Goal: Find specific page/section: Find specific page/section

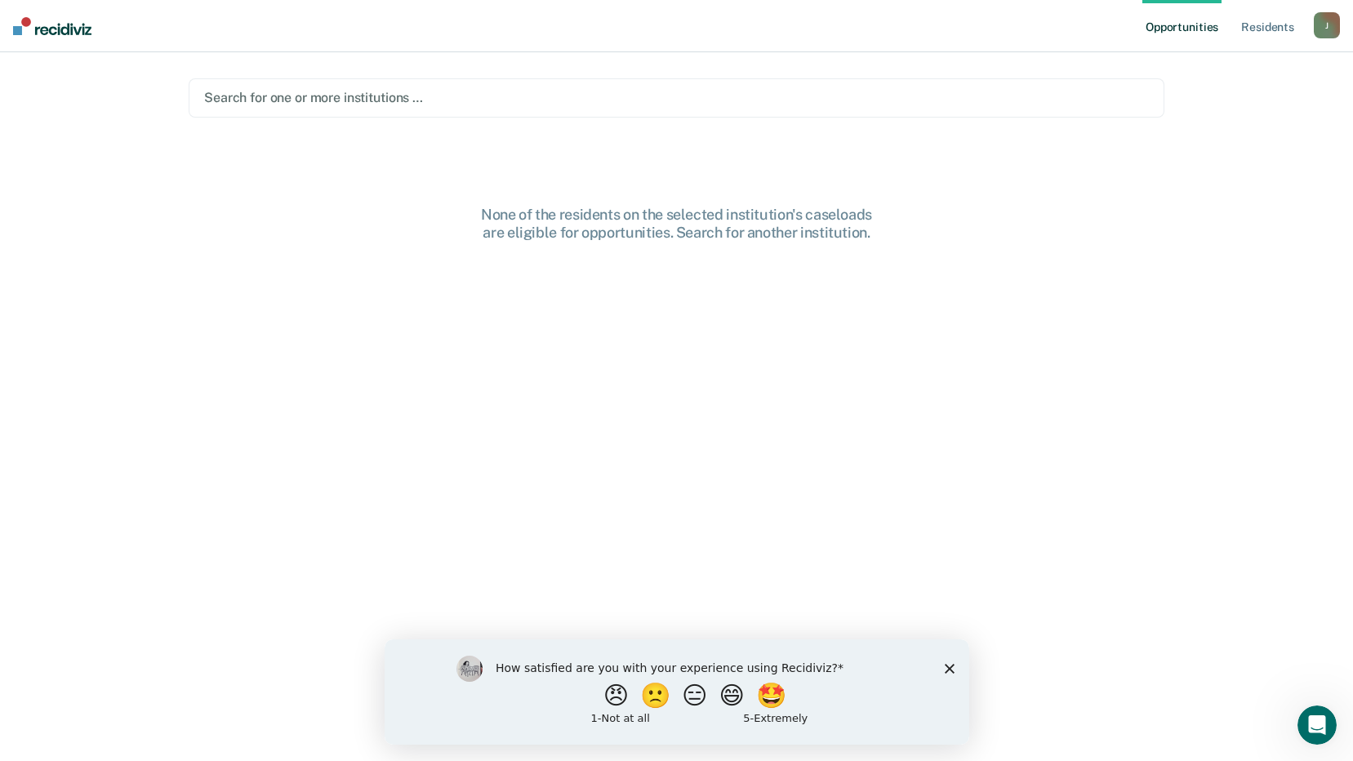
click at [950, 668] on polygon "Close survey" at bounding box center [949, 668] width 10 height 10
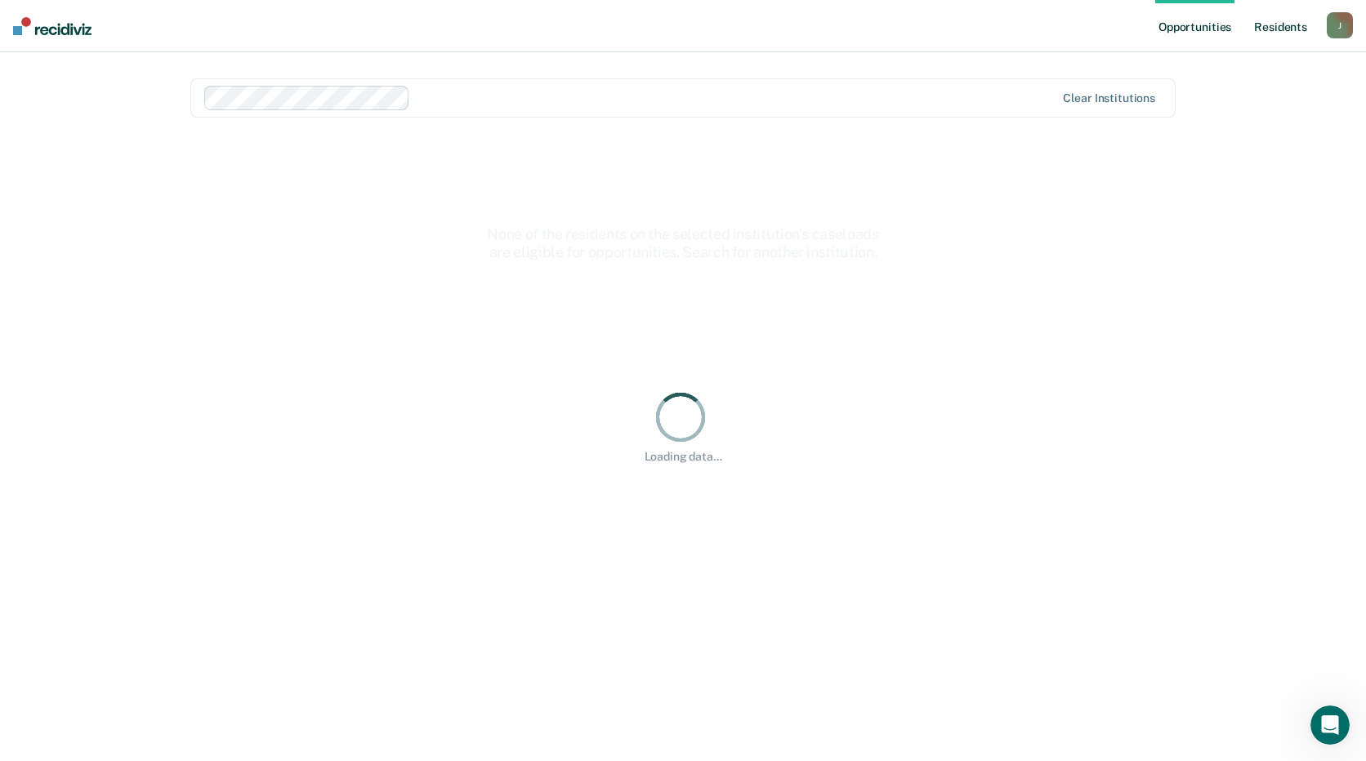
click at [1271, 28] on link "Resident s" at bounding box center [1281, 26] width 60 height 52
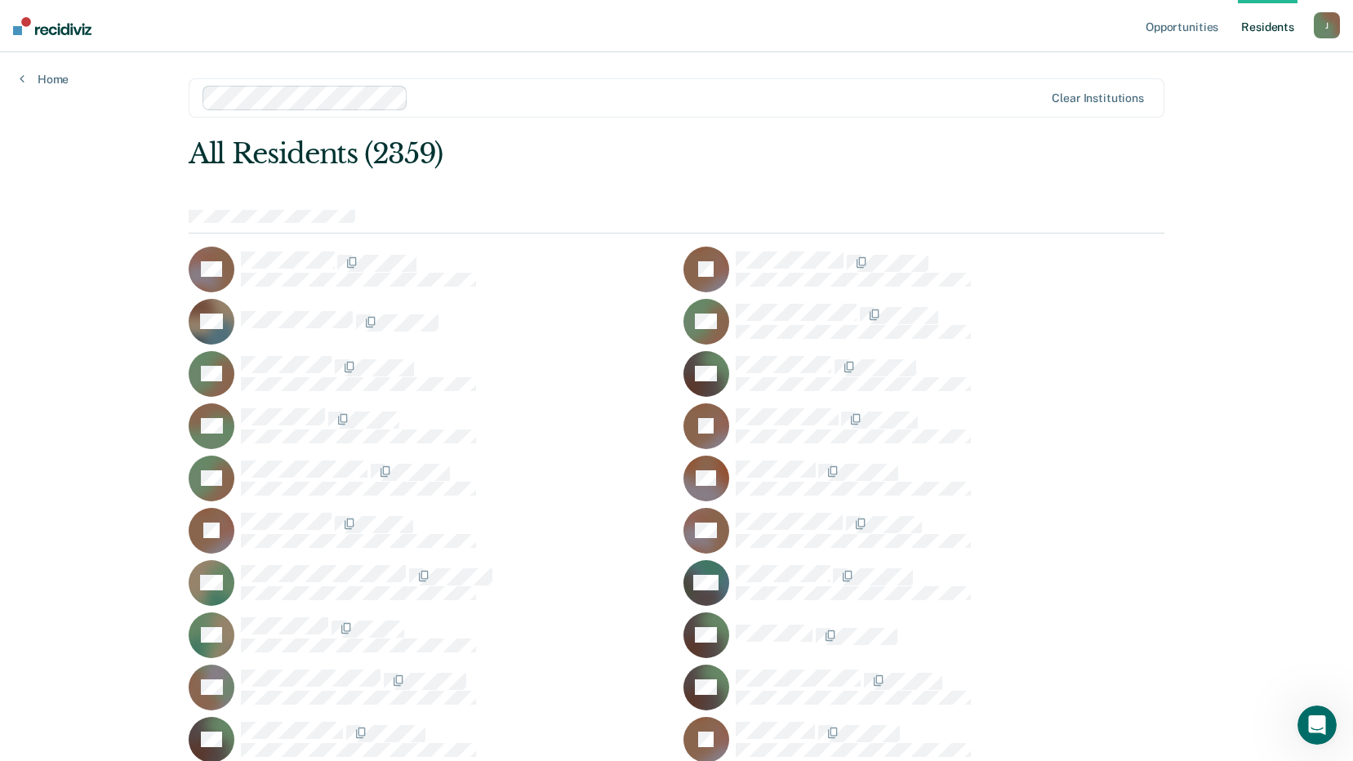
scroll to position [1797, 0]
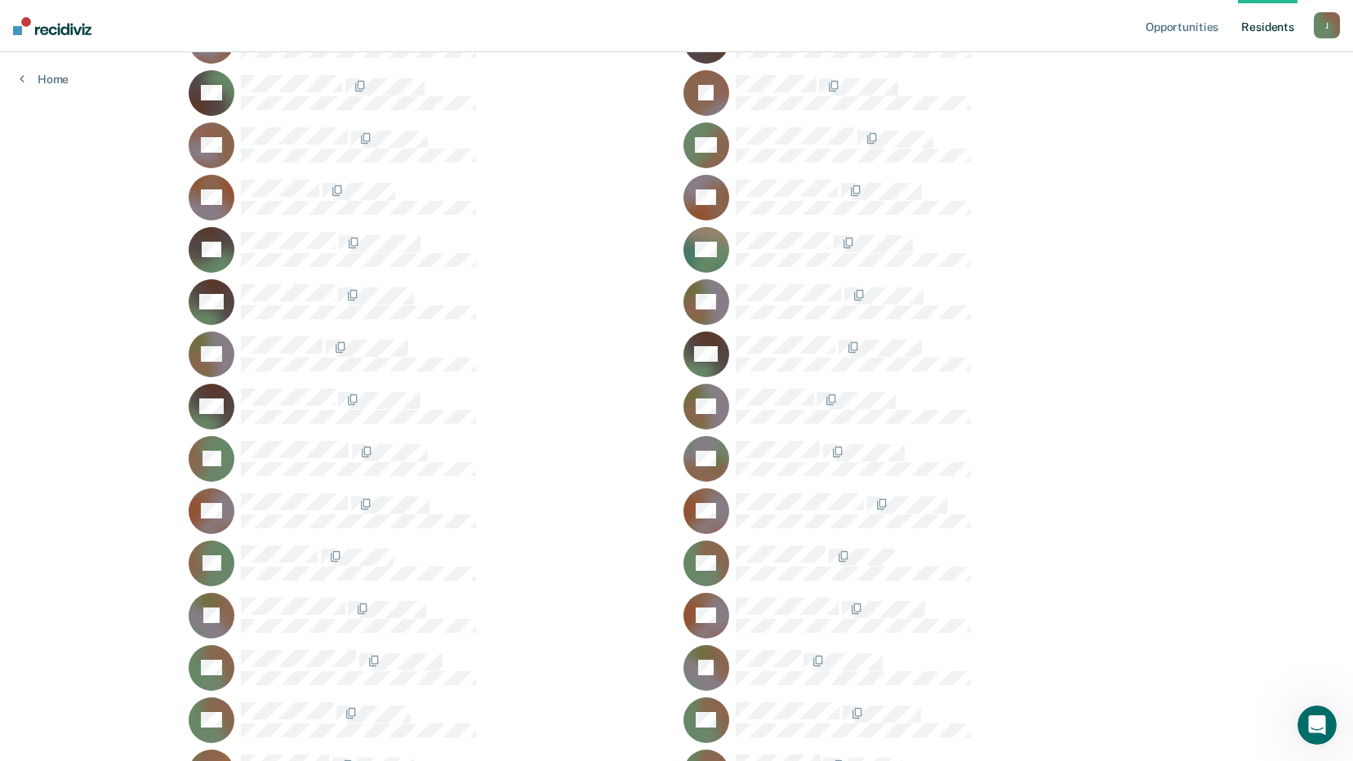
scroll to position [35323, 0]
